Goal: Task Accomplishment & Management: Manage account settings

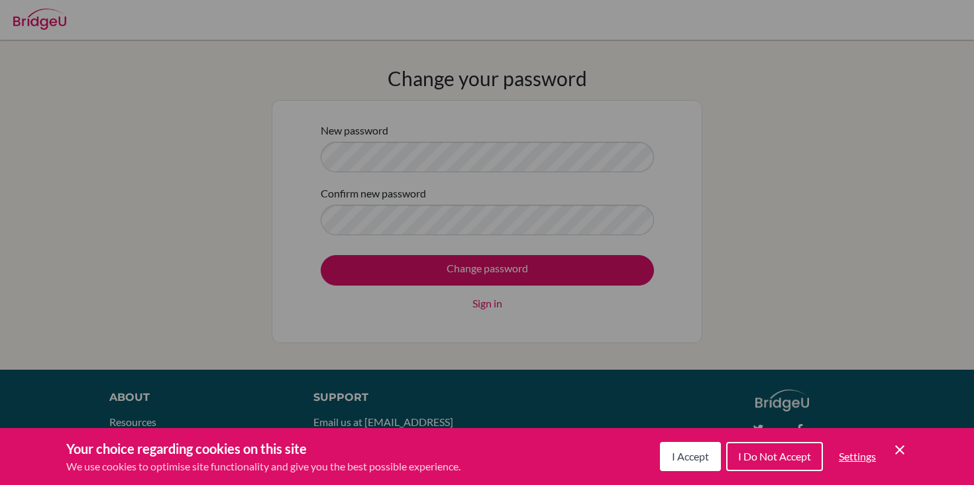
click at [691, 440] on div "I Accept I Do Not Accept Settings Cookie Control Close Icon" at bounding box center [784, 456] width 248 height 34
click at [683, 456] on span "I Accept" at bounding box center [690, 456] width 37 height 13
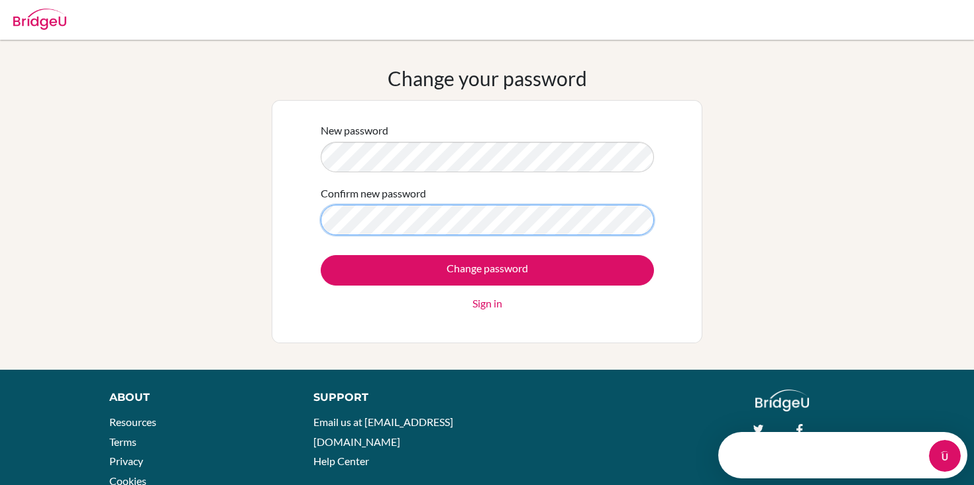
click at [321, 255] on input "Change password" at bounding box center [487, 270] width 333 height 30
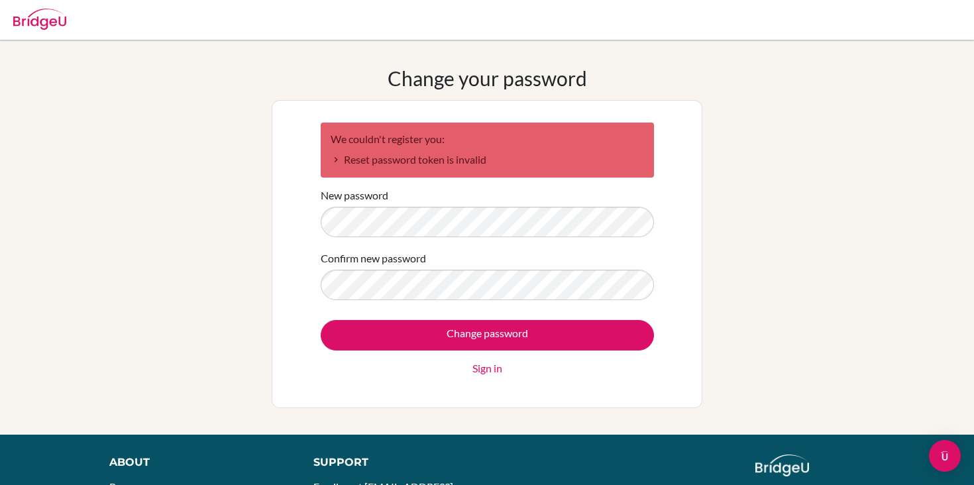
click at [768, 266] on div "Change your password We couldn't register you: Reset password token is invalid …" at bounding box center [487, 237] width 974 height 342
click at [321, 320] on input "Change password" at bounding box center [487, 335] width 333 height 30
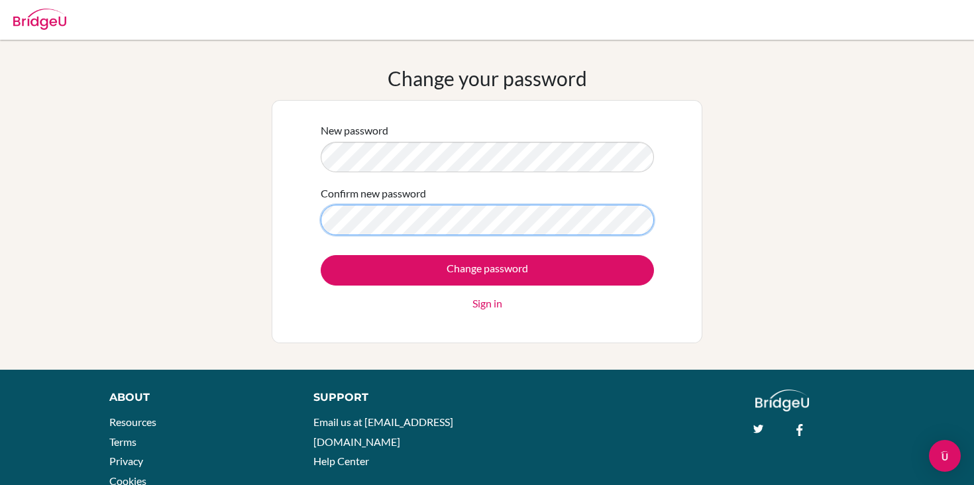
click at [321, 255] on input "Change password" at bounding box center [487, 270] width 333 height 30
